Goal: Task Accomplishment & Management: Manage account settings

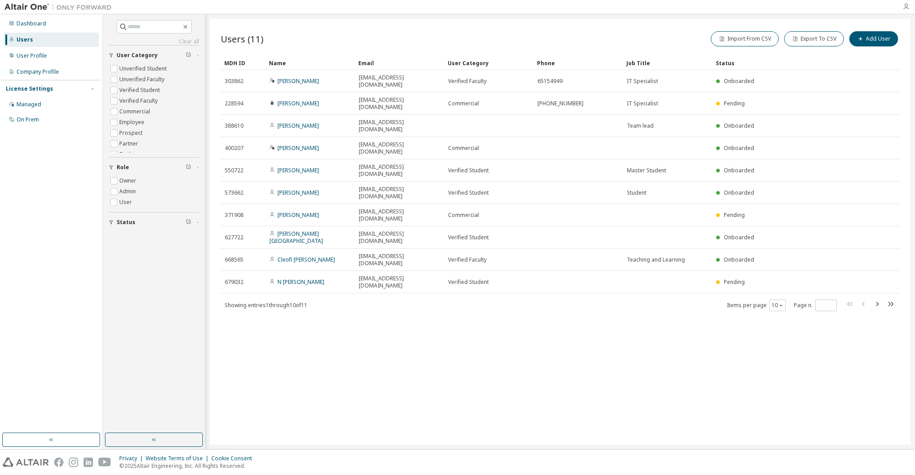
click at [907, 7] on icon "button" at bounding box center [906, 6] width 7 height 7
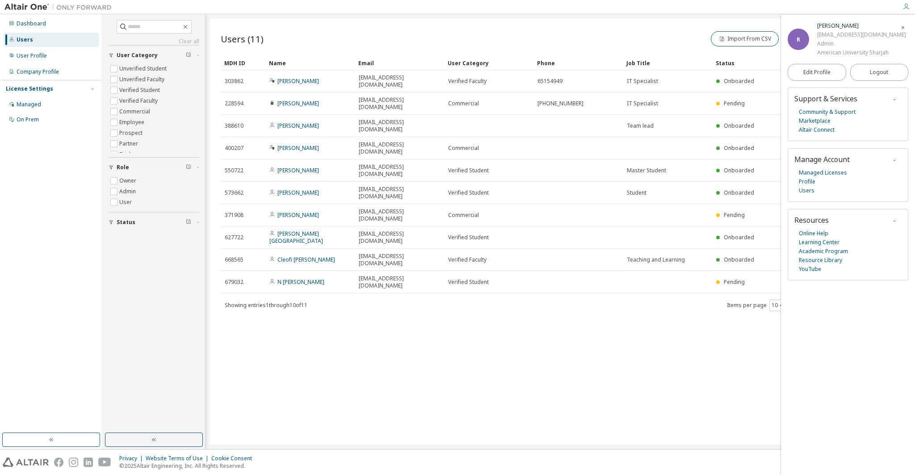
click at [699, 23] on div "Users (11) Import From CSV Export To CSV Add User Clear Load Save Save As Field…" at bounding box center [560, 232] width 701 height 426
click at [667, 36] on div "Import From CSV Export To CSV Add User" at bounding box center [730, 38] width 340 height 19
click at [903, 29] on icon "button" at bounding box center [902, 27] width 5 height 5
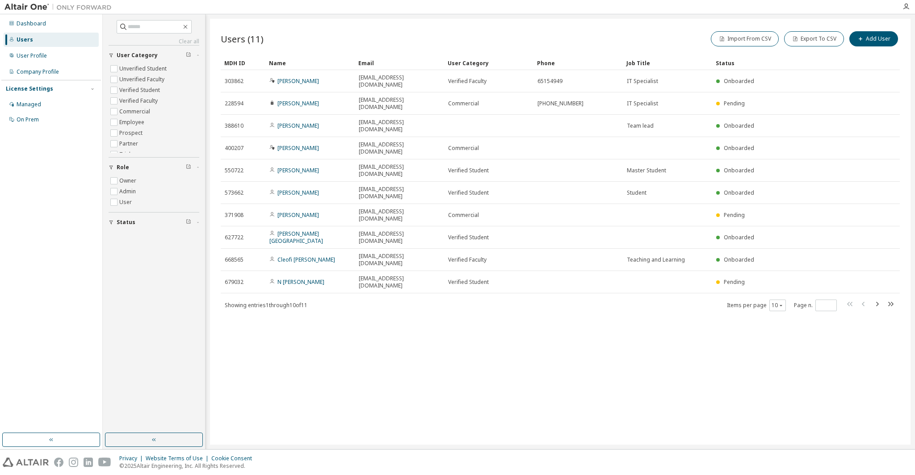
click at [557, 42] on div "Users (11) Import From CSV Export To CSV Add User" at bounding box center [560, 38] width 679 height 19
click at [562, 46] on div "Import From CSV Export To CSV Add User" at bounding box center [730, 38] width 340 height 19
click at [453, 331] on div "Users (11) Import From CSV Export To CSV Add User Clear Load Save Save As Field…" at bounding box center [560, 232] width 701 height 426
click at [318, 263] on div "Users (11) Import From CSV Export To CSV Add User Clear Load Save Save As Field…" at bounding box center [560, 232] width 701 height 426
click at [30, 167] on div "Dashboard Users User Profile Company Profile License Settings Managed On Prem" at bounding box center [51, 224] width 100 height 416
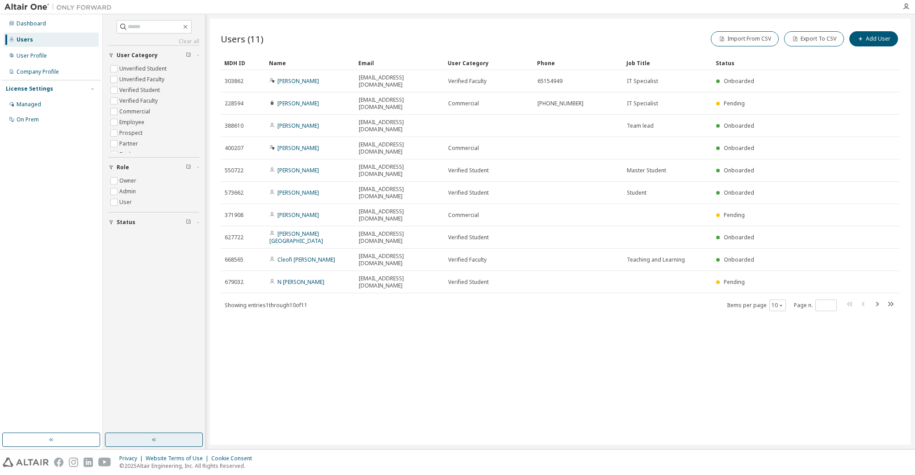
click at [188, 441] on button "button" at bounding box center [154, 440] width 98 height 14
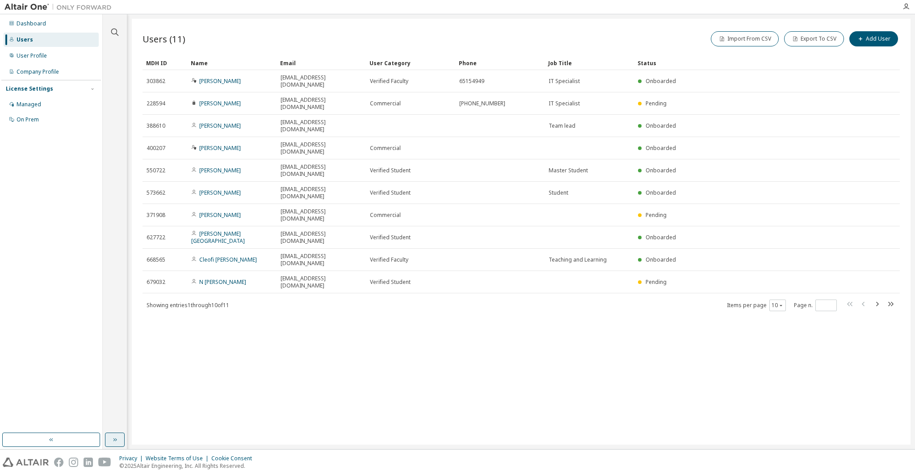
click at [118, 442] on button "button" at bounding box center [115, 440] width 20 height 14
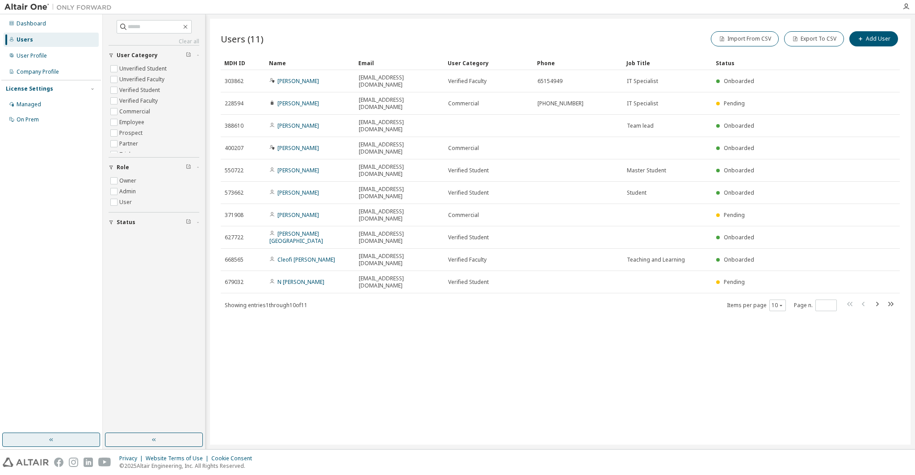
click at [71, 436] on button "button" at bounding box center [51, 440] width 98 height 14
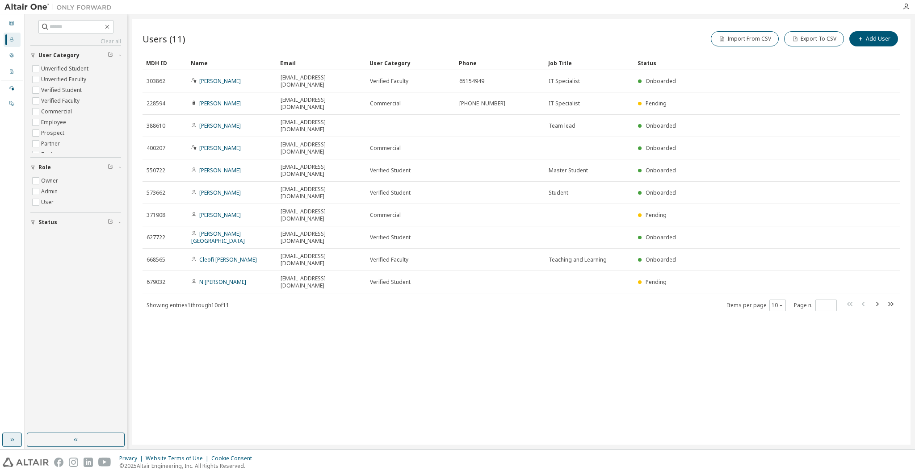
click at [15, 439] on icon "button" at bounding box center [11, 440] width 7 height 7
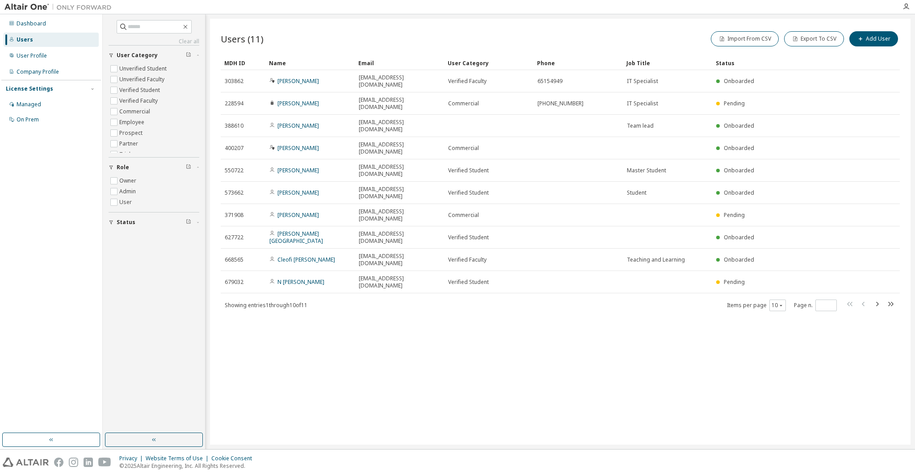
click at [64, 312] on div "Dashboard Users User Profile Company Profile License Settings Managed On Prem" at bounding box center [51, 224] width 100 height 416
click at [470, 278] on div "Users (11) Import From CSV Export To CSV Add User Clear Load Save Save As Field…" at bounding box center [560, 232] width 701 height 426
click at [640, 40] on div "Import From CSV Export To CSV Add User" at bounding box center [730, 38] width 340 height 19
click at [31, 24] on div "Dashboard" at bounding box center [31, 23] width 29 height 7
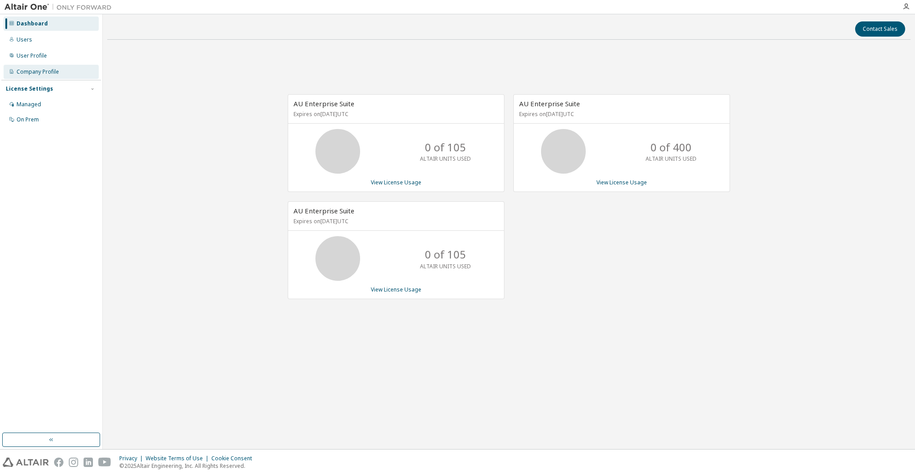
click at [34, 67] on div "Company Profile" at bounding box center [51, 72] width 95 height 14
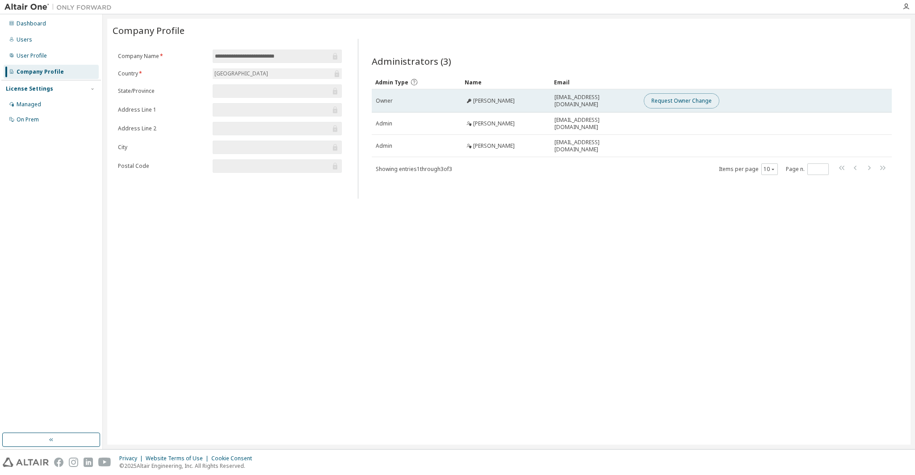
click at [670, 101] on button "Request Owner Change" at bounding box center [682, 100] width 76 height 15
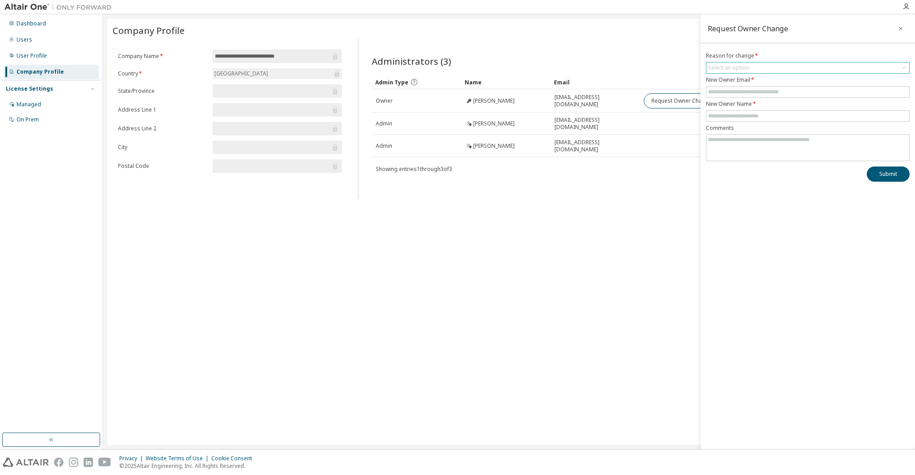
click at [733, 70] on div "Select an option" at bounding box center [728, 67] width 41 height 7
click at [723, 107] on li "User no longer manages this responsibility" at bounding box center [807, 105] width 201 height 12
click at [739, 93] on input "text" at bounding box center [807, 91] width 199 height 7
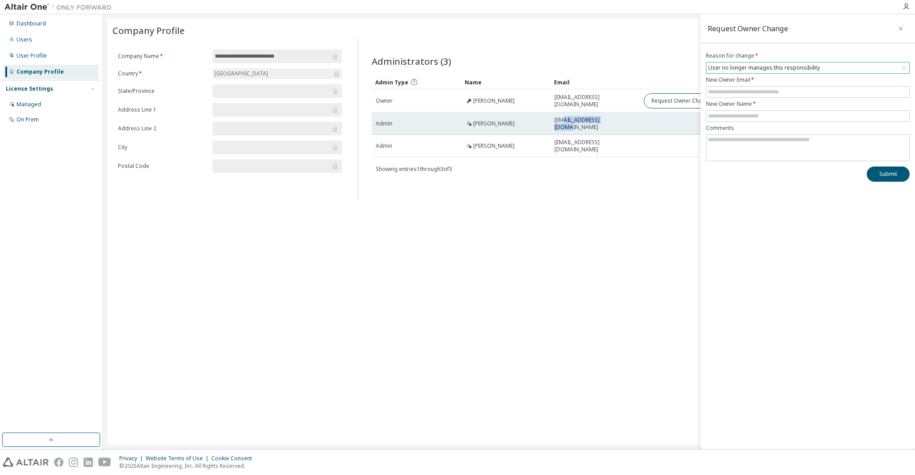
drag, startPoint x: 616, startPoint y: 126, endPoint x: 563, endPoint y: 126, distance: 53.2
click at [563, 126] on div "[EMAIL_ADDRESS][DOMAIN_NAME]" at bounding box center [594, 124] width 81 height 14
drag, startPoint x: 555, startPoint y: 125, endPoint x: 629, endPoint y: 126, distance: 73.7
click at [629, 126] on div "[EMAIL_ADDRESS][DOMAIN_NAME]" at bounding box center [594, 124] width 81 height 14
copy span "[EMAIL_ADDRESS][DOMAIN_NAME]"
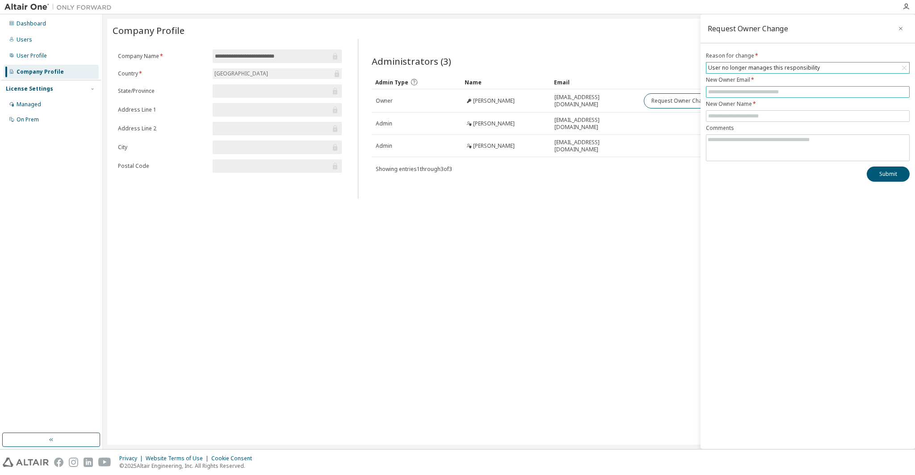
click at [731, 89] on input "text" at bounding box center [807, 91] width 199 height 7
paste input "**********"
type input "**********"
click at [731, 118] on input "text" at bounding box center [807, 116] width 199 height 7
paste input "**********"
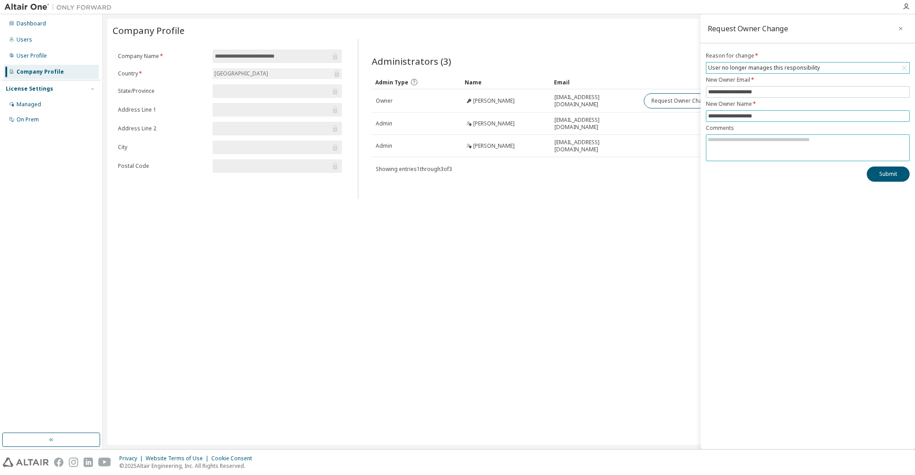
type input "**********"
click at [768, 137] on textarea at bounding box center [807, 146] width 203 height 23
click at [888, 173] on button "Submit" at bounding box center [888, 174] width 43 height 15
click at [903, 32] on icon "button" at bounding box center [901, 28] width 6 height 7
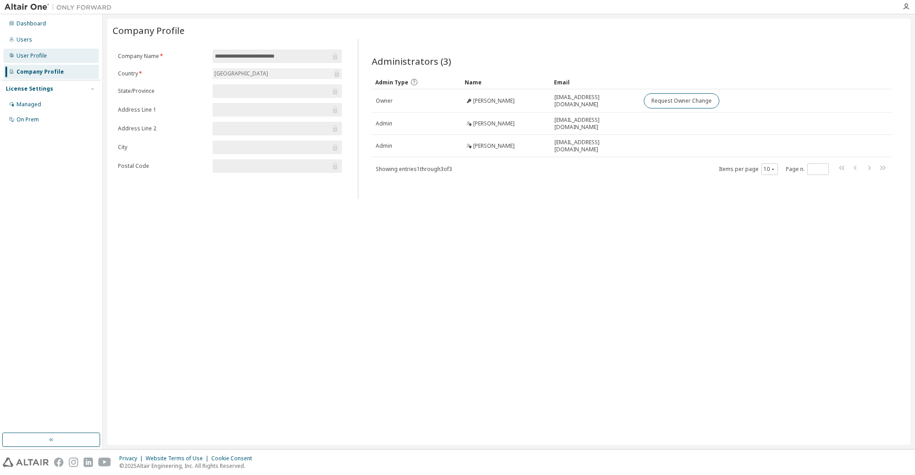
click at [50, 60] on div "User Profile" at bounding box center [51, 56] width 95 height 14
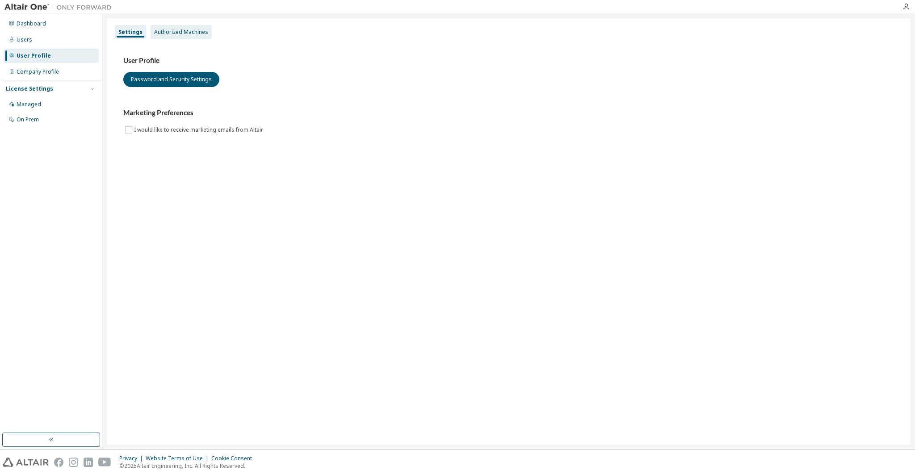
click at [180, 35] on div "Authorized Machines" at bounding box center [181, 32] width 54 height 7
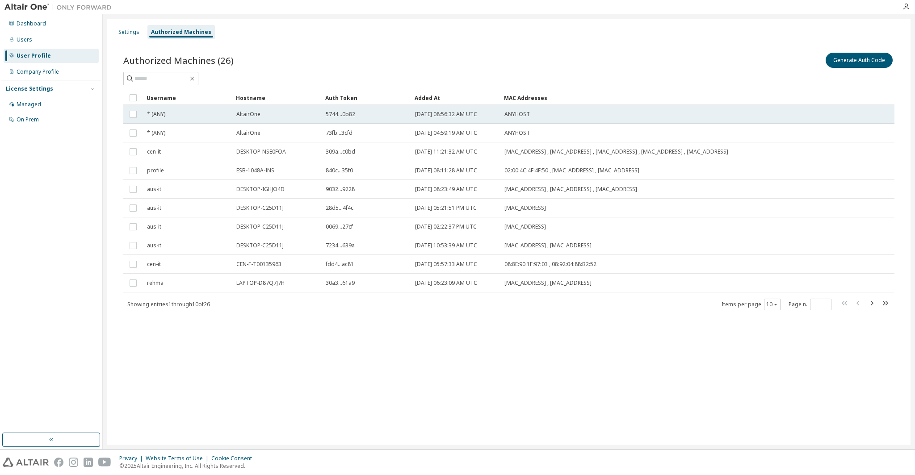
click at [264, 119] on td "AltairOne" at bounding box center [276, 114] width 89 height 19
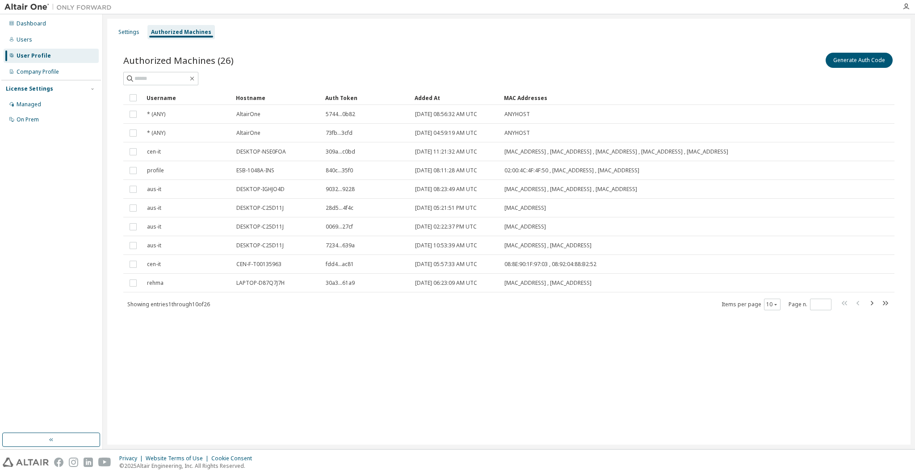
click at [264, 119] on td "AltairOne" at bounding box center [276, 114] width 89 height 19
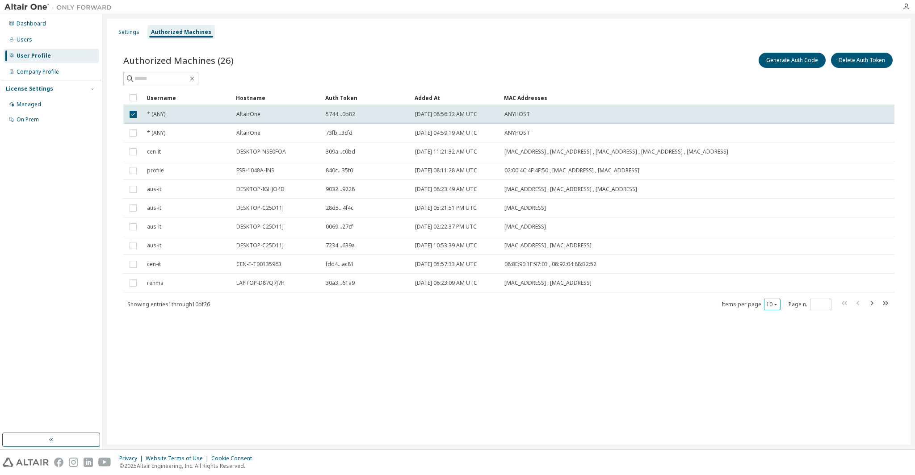
click at [776, 306] on icon "button" at bounding box center [775, 304] width 5 height 5
click at [773, 365] on div "Settings Authorized Machines Authorized Machines (26) Generate Auth Code Delete…" at bounding box center [508, 232] width 803 height 426
click at [777, 304] on icon "button" at bounding box center [775, 304] width 5 height 5
click at [779, 357] on div "100" at bounding box center [799, 359] width 71 height 11
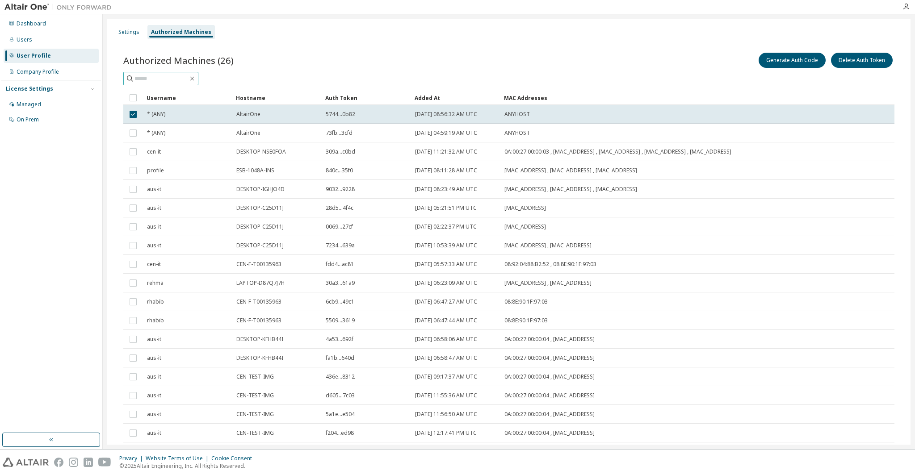
click at [161, 74] on input "text" at bounding box center [161, 78] width 54 height 9
type input "***"
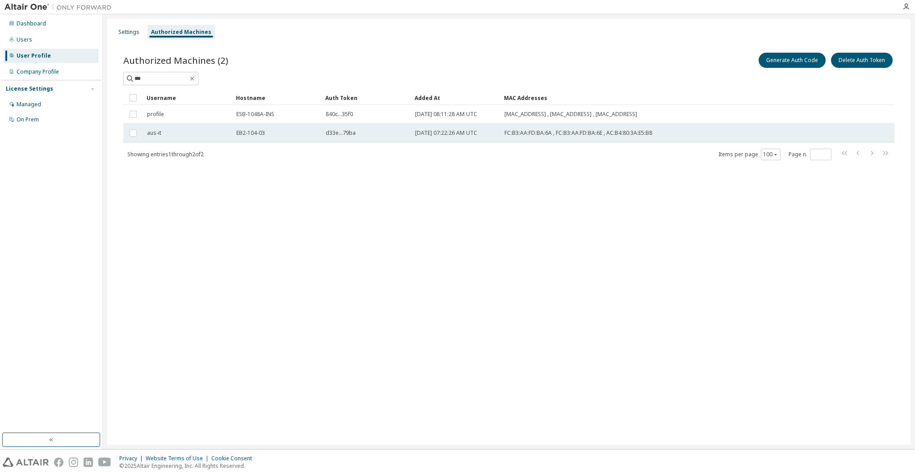
click at [309, 136] on div "EB2-104-03" at bounding box center [276, 133] width 81 height 7
click at [298, 138] on td "EB2-104-03" at bounding box center [276, 133] width 89 height 19
click at [534, 136] on span "FC:B3:AA:FD:BA:6A , FC:B3:AA:FD:BA:6E , AC:B4:80:3A:E5:B8" at bounding box center [578, 133] width 148 height 7
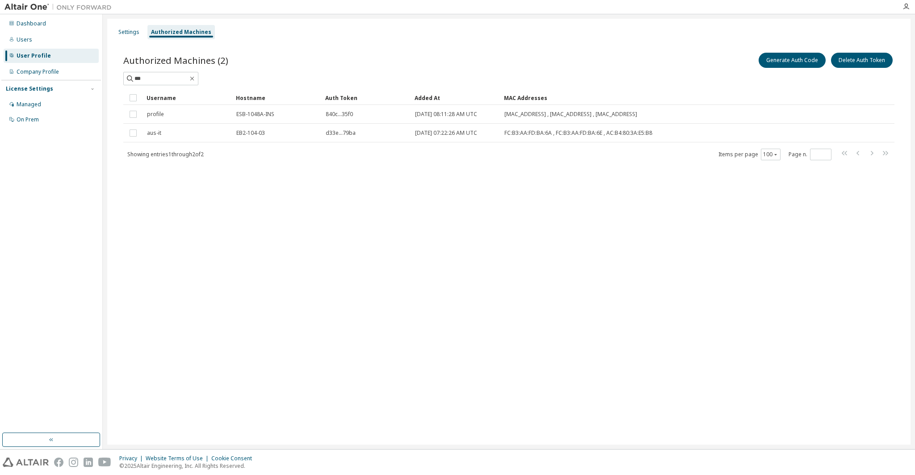
click at [534, 136] on span "FC:B3:AA:FD:BA:6A , FC:B3:AA:FD:BA:6E , AC:B4:80:3A:E5:B8" at bounding box center [578, 133] width 148 height 7
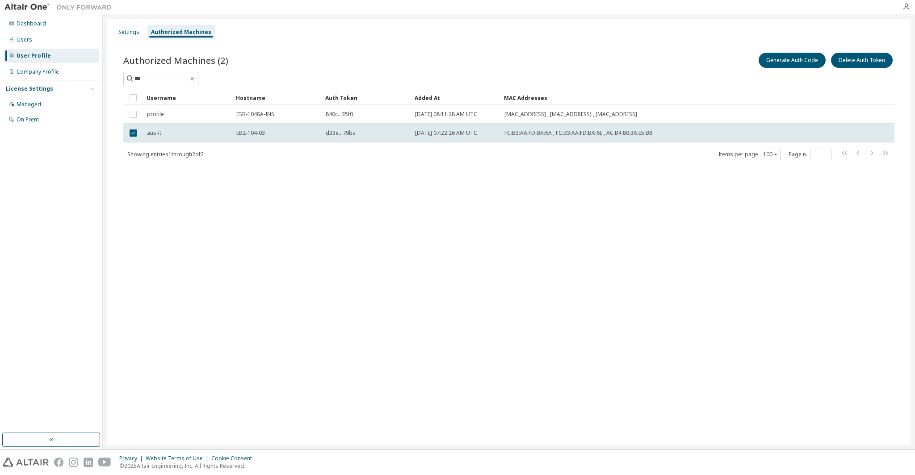
click at [534, 136] on span "FC:B3:AA:FD:BA:6A , FC:B3:AA:FD:BA:6E , AC:B4:80:3A:E5:B8" at bounding box center [578, 133] width 148 height 7
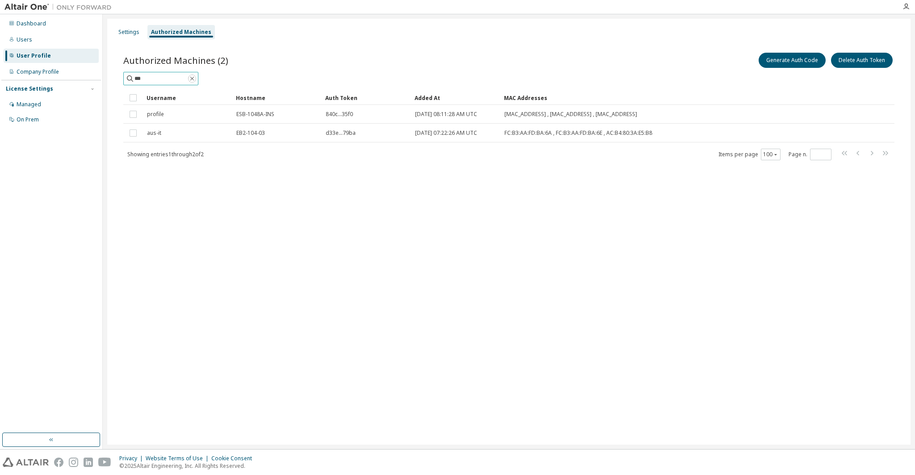
click at [194, 79] on icon "button" at bounding box center [192, 79] width 4 height 4
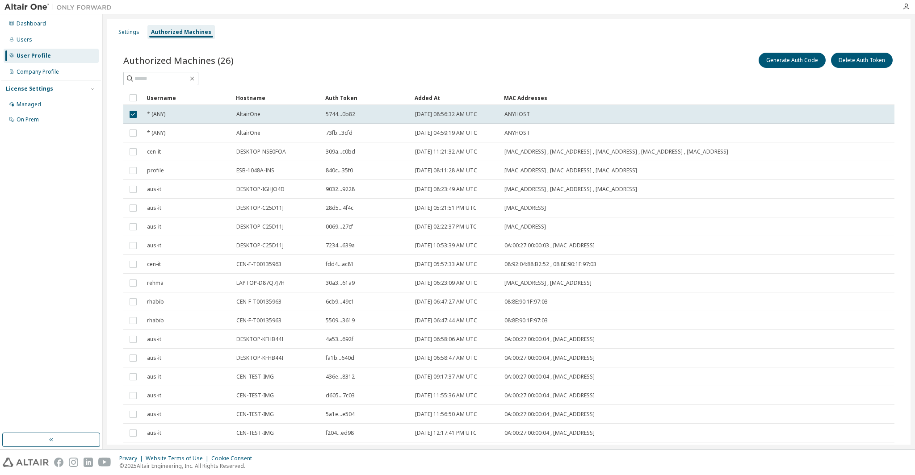
click at [275, 77] on div at bounding box center [508, 78] width 771 height 13
click at [184, 113] on div "* (ANY)" at bounding box center [187, 114] width 81 height 7
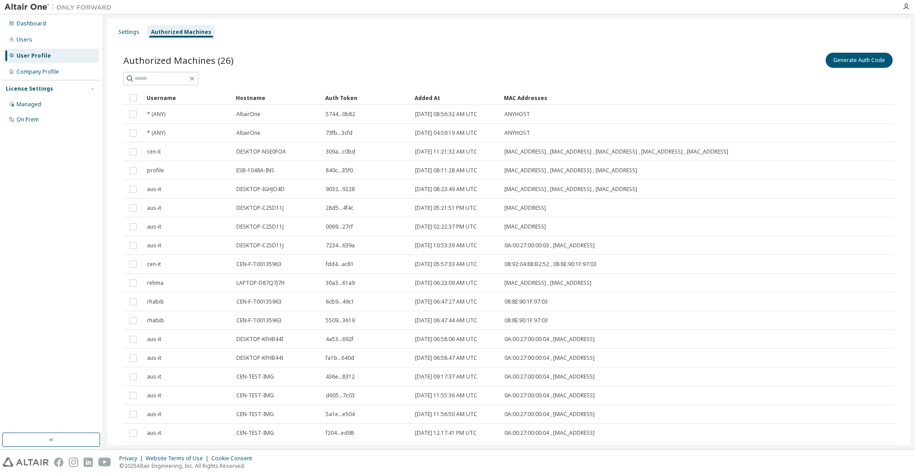
click at [244, 113] on span "AltairOne" at bounding box center [248, 114] width 24 height 7
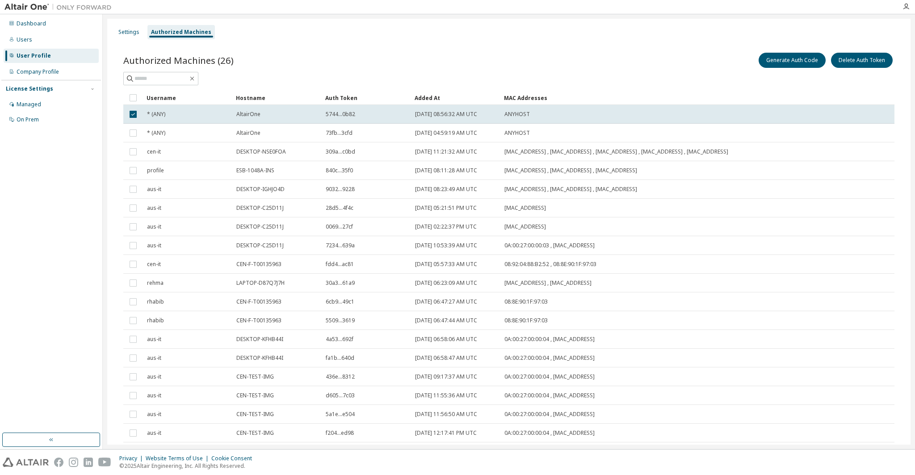
click at [184, 83] on span at bounding box center [160, 78] width 75 height 13
click at [77, 74] on div "Company Profile" at bounding box center [51, 72] width 95 height 14
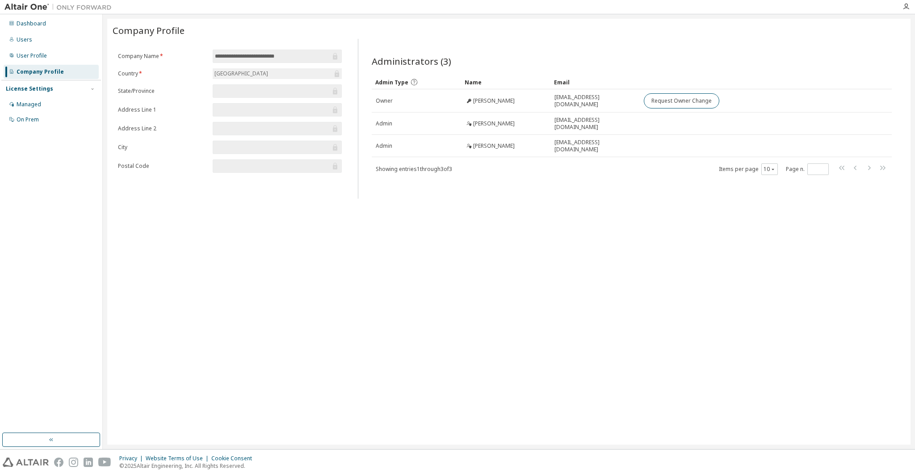
click at [53, 42] on div "Users" at bounding box center [51, 40] width 95 height 14
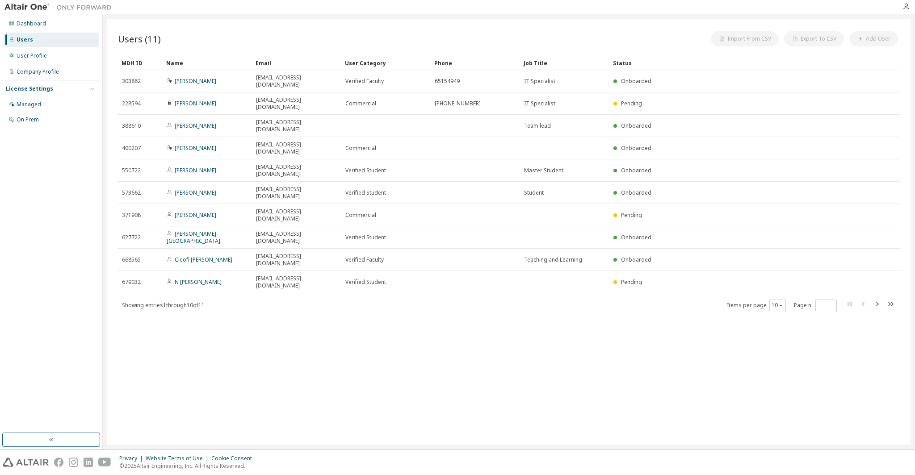
click at [51, 24] on div "Dashboard" at bounding box center [51, 24] width 95 height 14
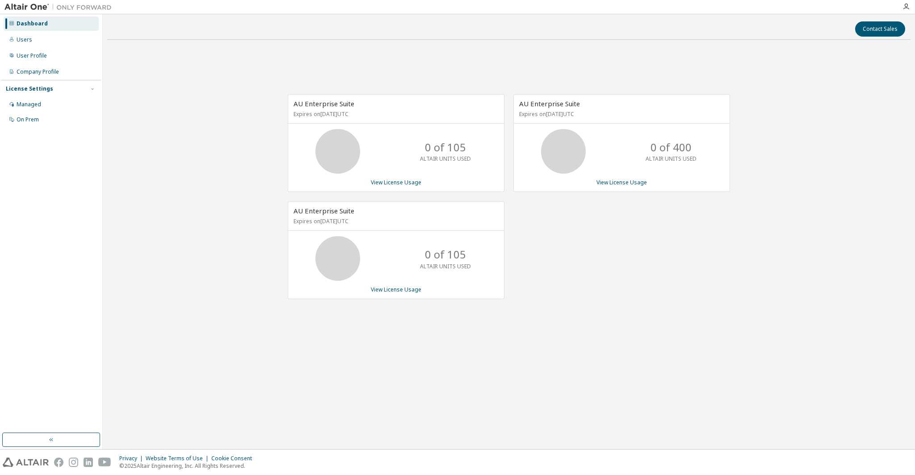
click at [32, 113] on div "On Prem" at bounding box center [51, 120] width 95 height 14
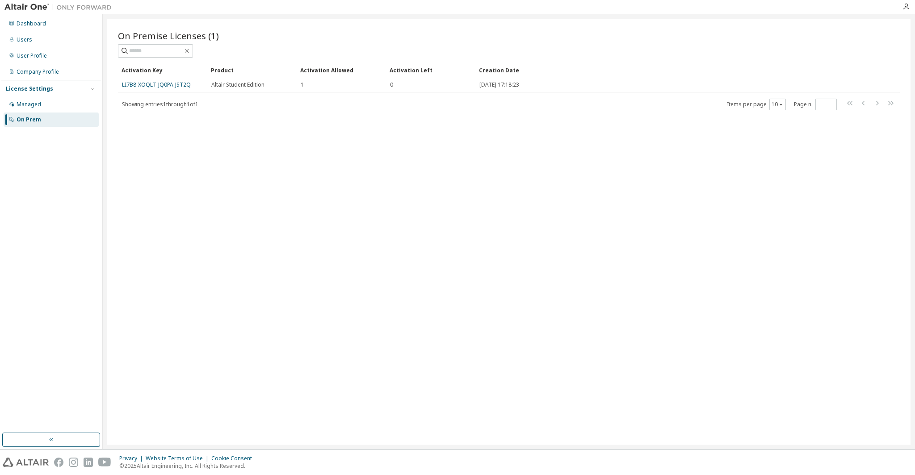
click at [37, 102] on div "Managed" at bounding box center [29, 104] width 25 height 7
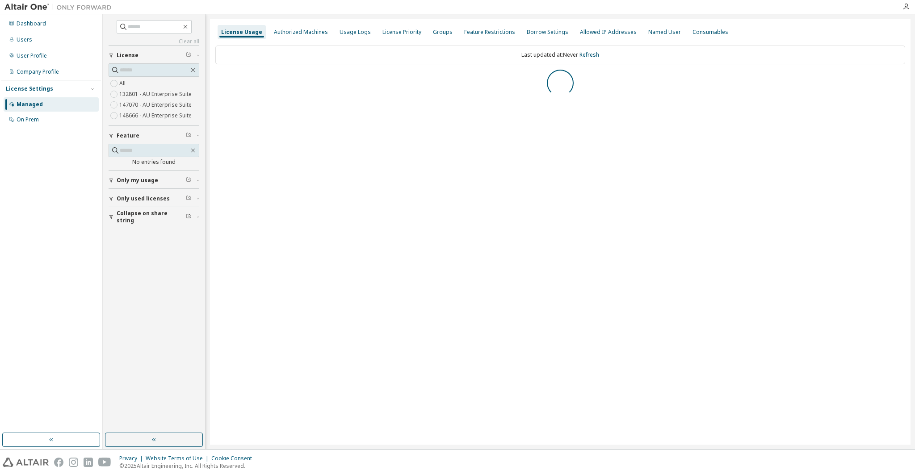
click at [145, 182] on span "Only my usage" at bounding box center [138, 180] width 42 height 7
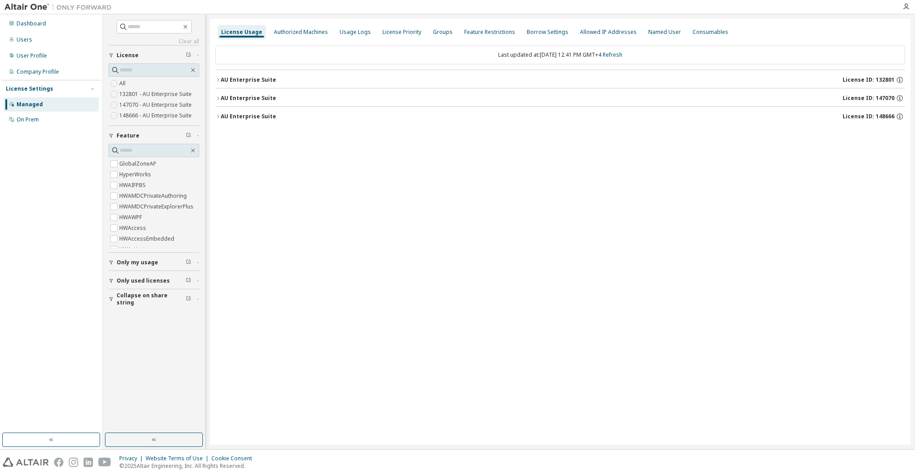
click at [126, 261] on span "Only my usage" at bounding box center [138, 262] width 42 height 7
click at [188, 262] on icon "button" at bounding box center [188, 261] width 5 height 5
click at [127, 308] on span "Only used licenses" at bounding box center [143, 306] width 53 height 7
click at [362, 34] on div "Usage Logs" at bounding box center [355, 32] width 31 height 7
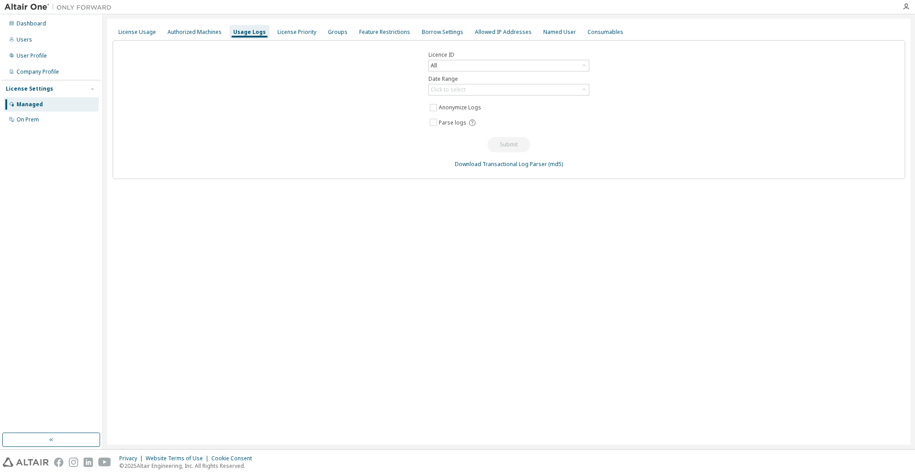
click at [454, 92] on div "Click to select" at bounding box center [448, 89] width 35 height 7
click at [460, 127] on li "Year to date" at bounding box center [508, 127] width 158 height 12
click at [508, 145] on button "Submit" at bounding box center [508, 144] width 43 height 15
